Goal: Information Seeking & Learning: Learn about a topic

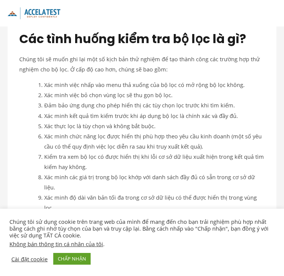
scroll to position [435, 0]
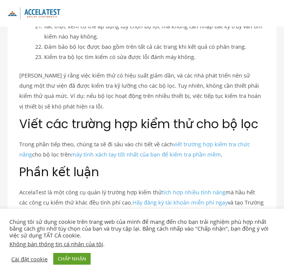
scroll to position [738, 0]
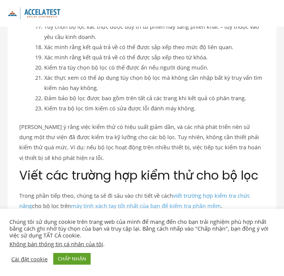
click at [200, 191] on font "viết trường hợp kiểm tra chức năng" at bounding box center [134, 200] width 231 height 18
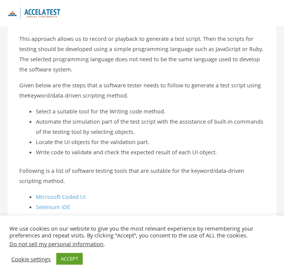
scroll to position [1384, 0]
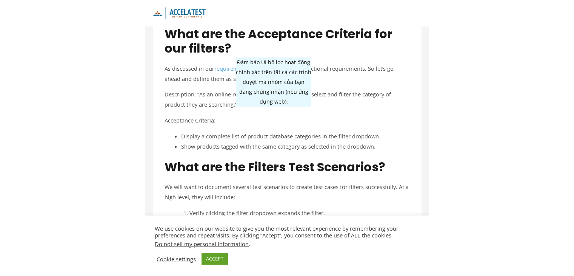
scroll to position [258, 0]
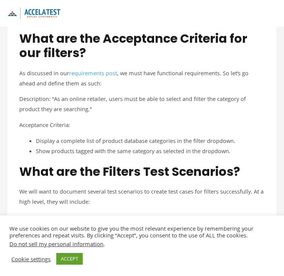
drag, startPoint x: 278, startPoint y: 0, endPoint x: 174, endPoint y: 21, distance: 106.2
click at [174, 21] on div "Main Menu" at bounding box center [220, 13] width 112 height 26
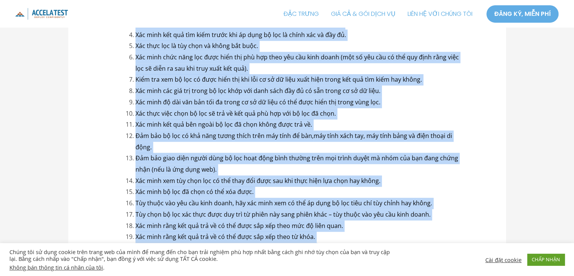
scroll to position [644, 0]
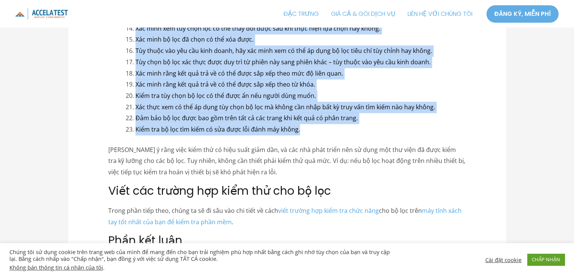
drag, startPoint x: 126, startPoint y: 94, endPoint x: 299, endPoint y: 130, distance: 176.6
copy ol "Xác minh việc nhấp vào menu thả xuống của bộ lọc có mở rộng bộ lọc không. Xác m…"
